Goal: Check status: Check status

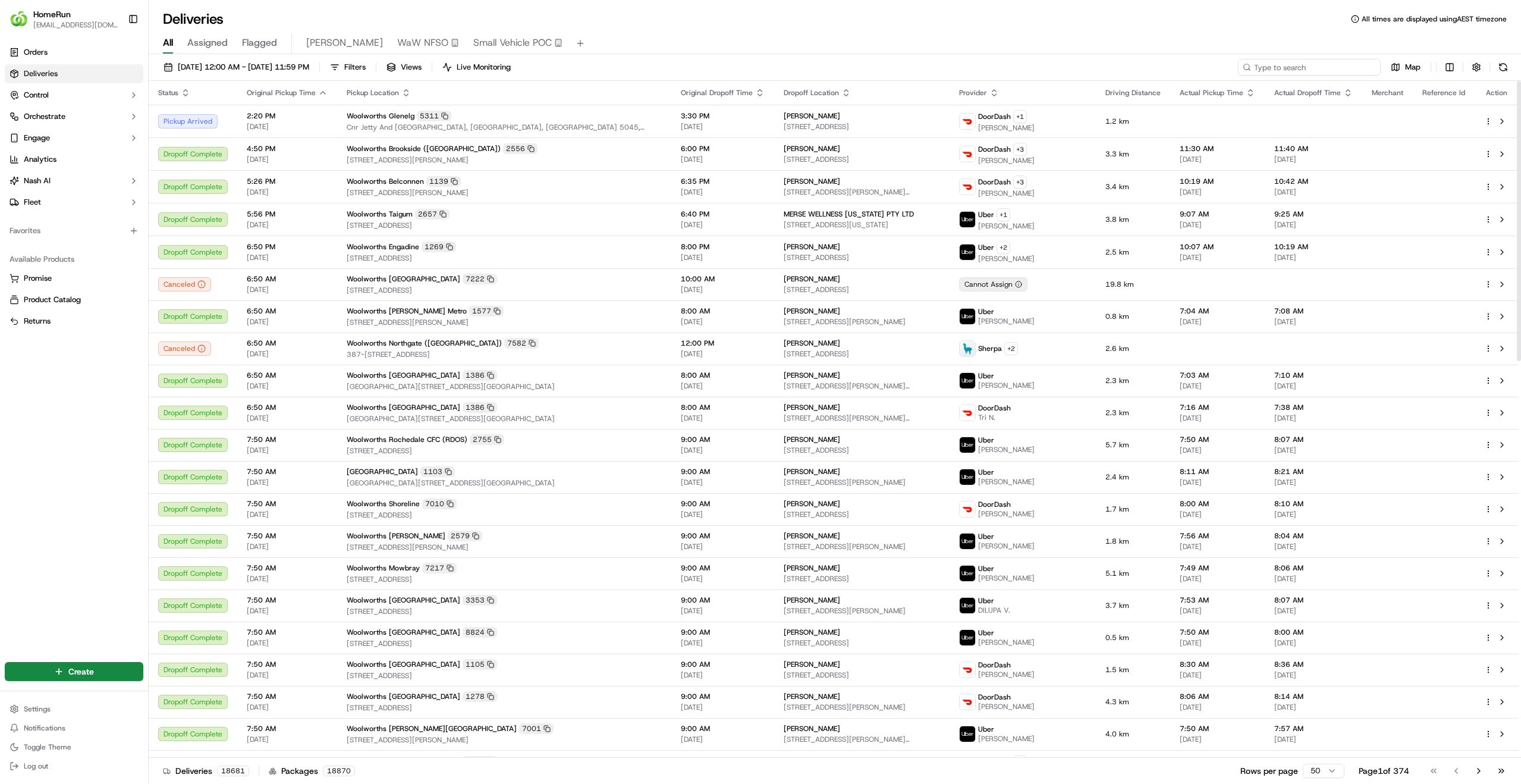
click at [1347, 68] on input at bounding box center [1309, 67] width 143 height 16
paste input "269978791"
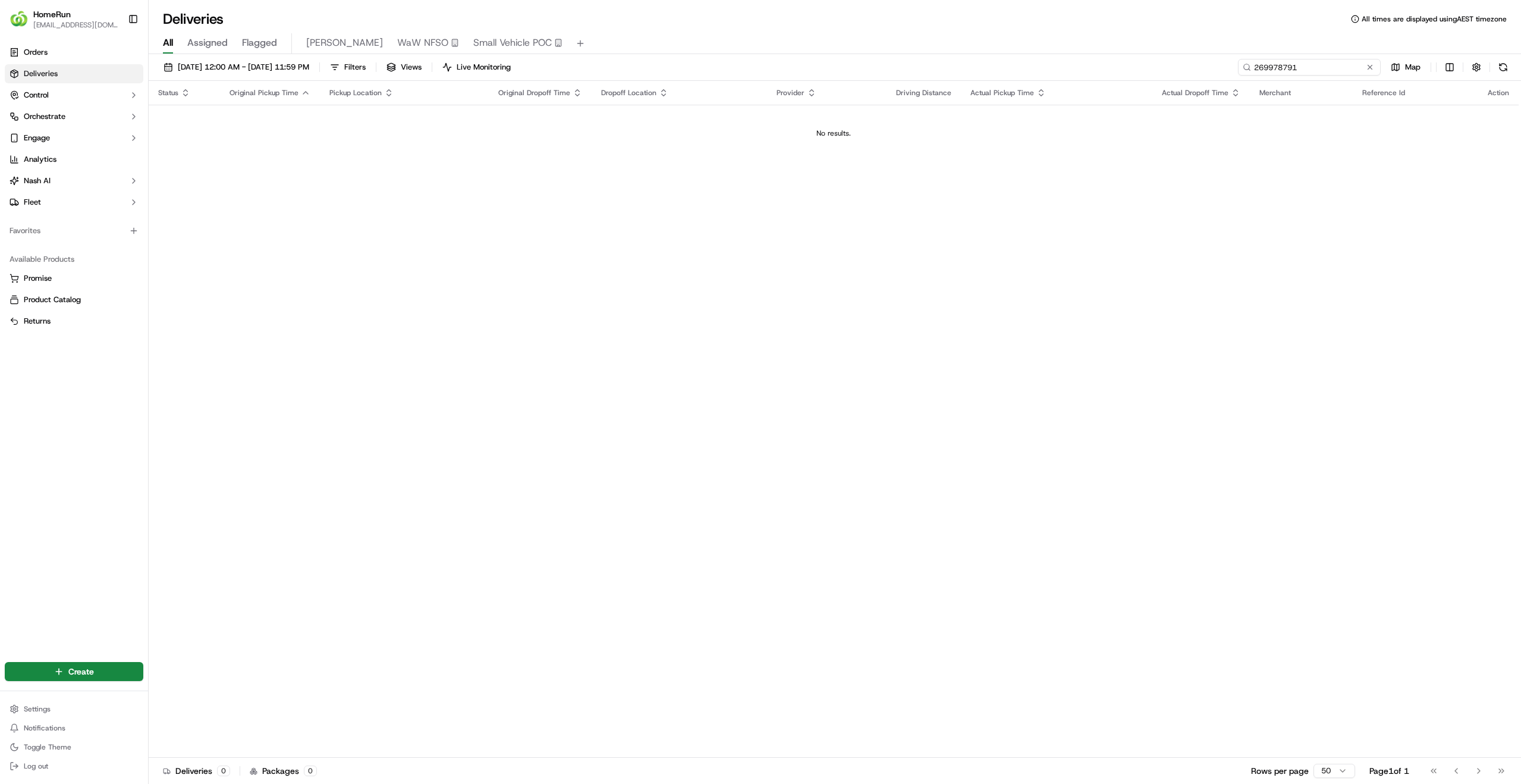
type input "269978791"
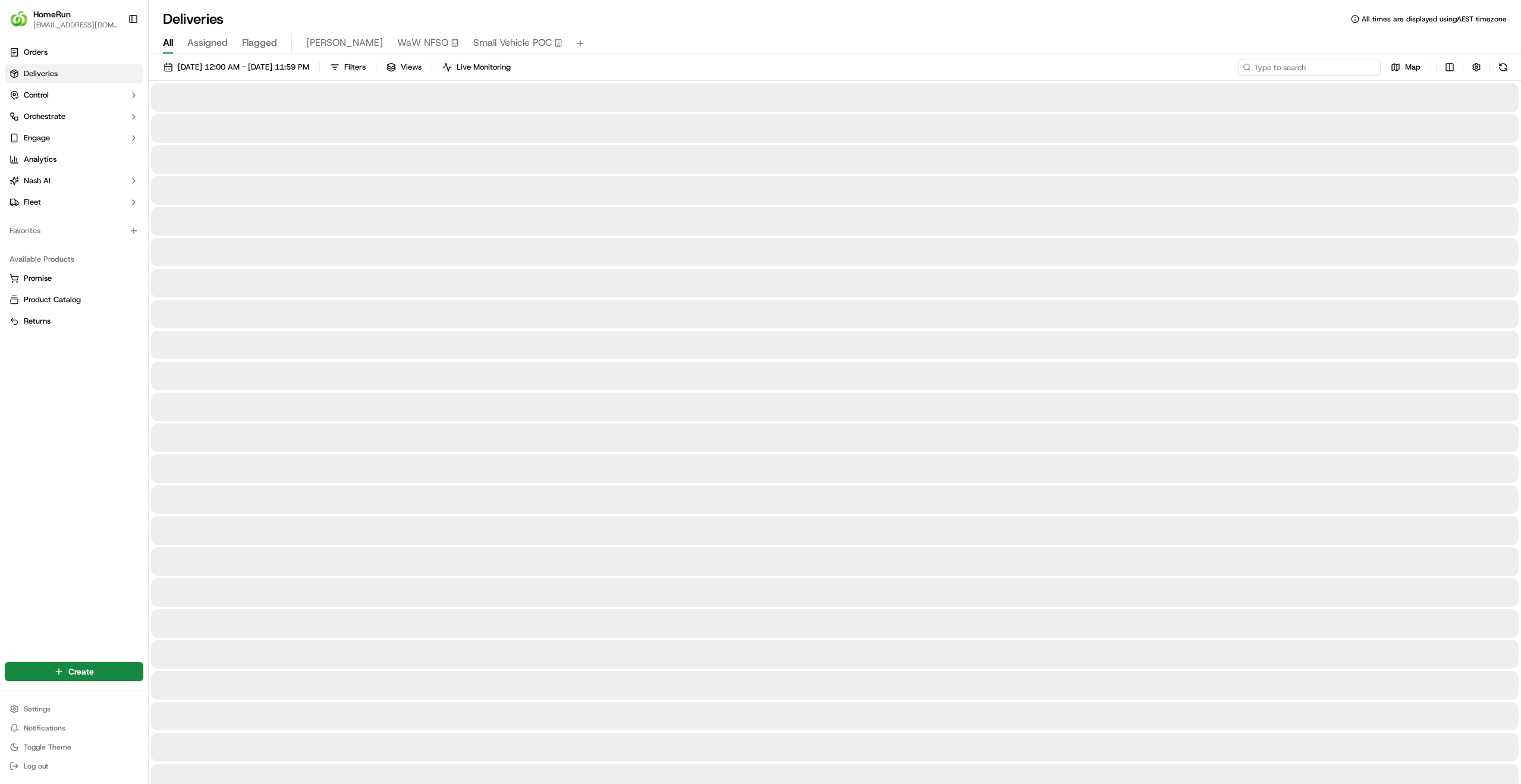
click at [1331, 72] on input at bounding box center [1309, 67] width 143 height 16
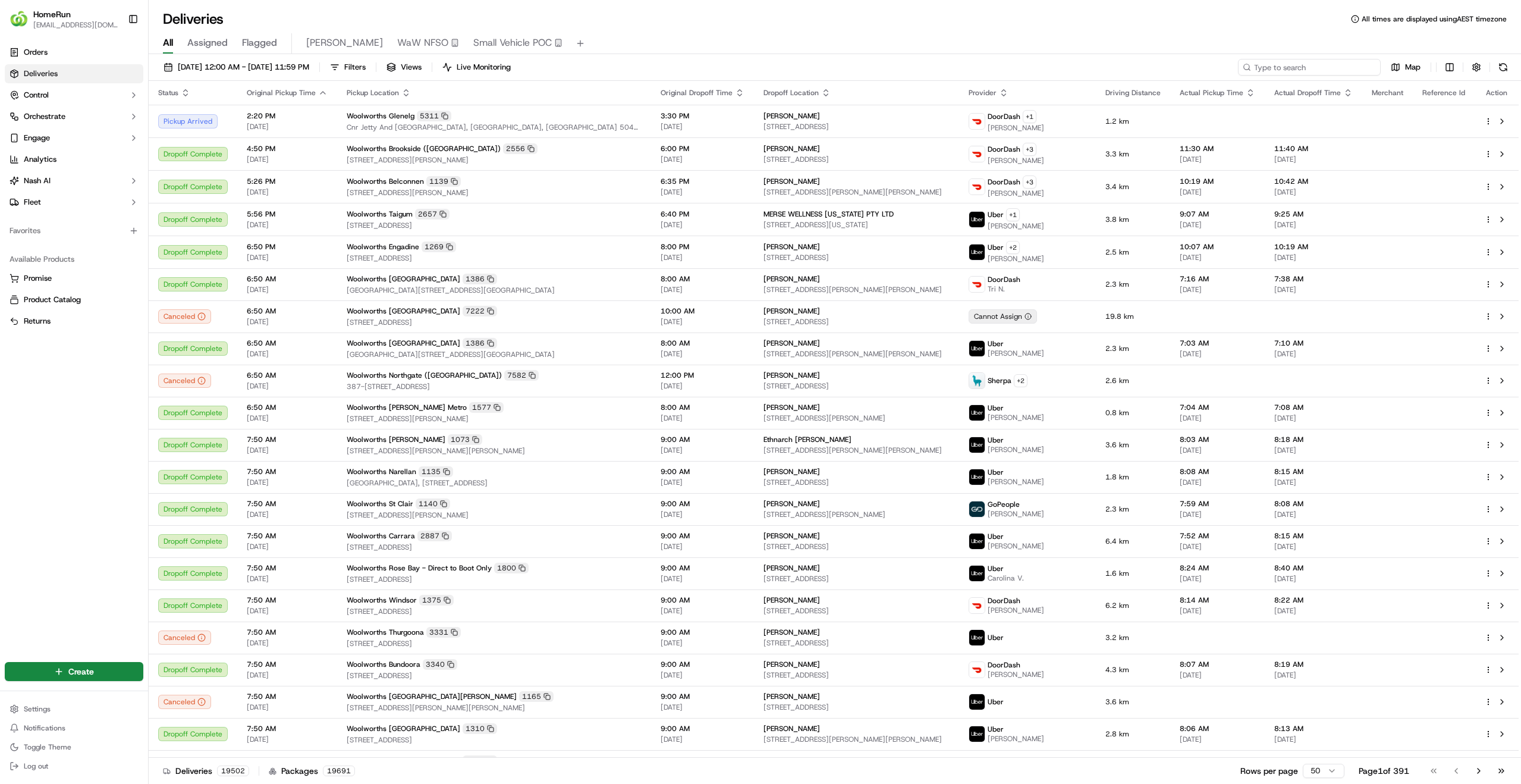
paste input "269978791"
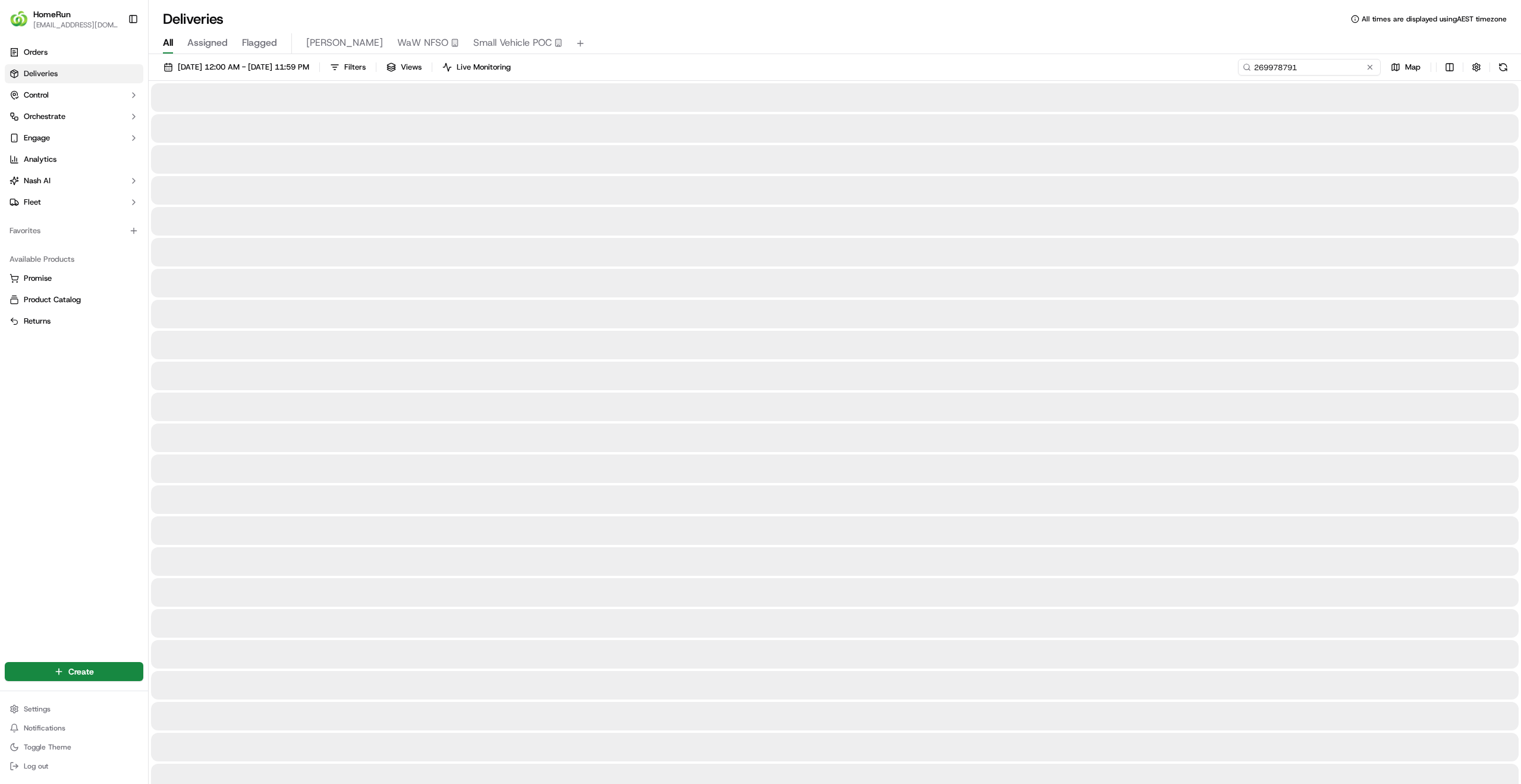
type input "269978791"
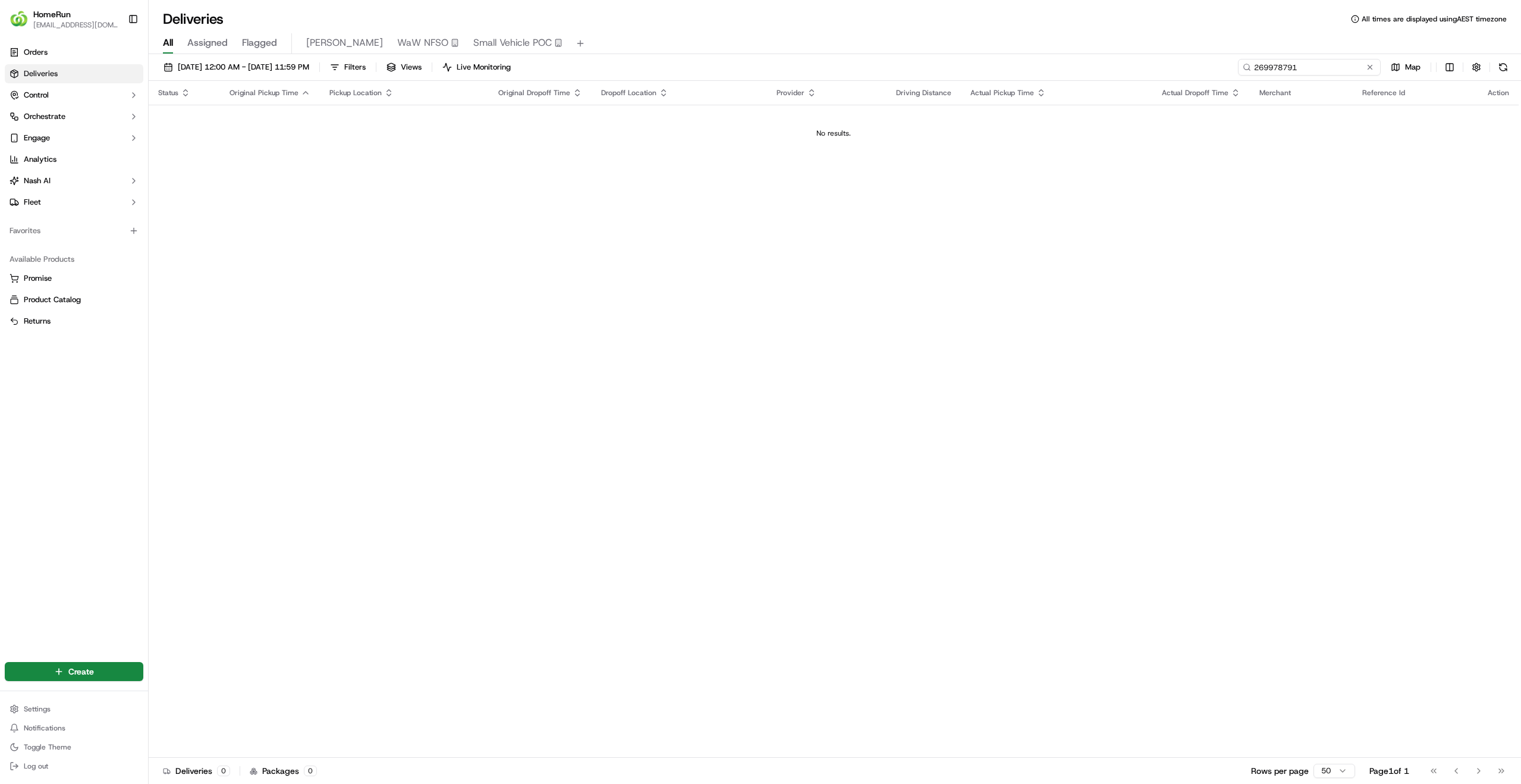
drag, startPoint x: 1343, startPoint y: 66, endPoint x: 1205, endPoint y: 65, distance: 138.0
click at [1205, 65] on div "20/09/2025 12:00 AM - 27/09/2025 11:59 PM Filters Views Live Monitoring 2699787…" at bounding box center [835, 70] width 1372 height 22
click at [293, 205] on div "Status Original Pickup Time Pickup Location Original Dropoff Time Dropoff Locat…" at bounding box center [834, 419] width 1370 height 677
